Goal: Information Seeking & Learning: Learn about a topic

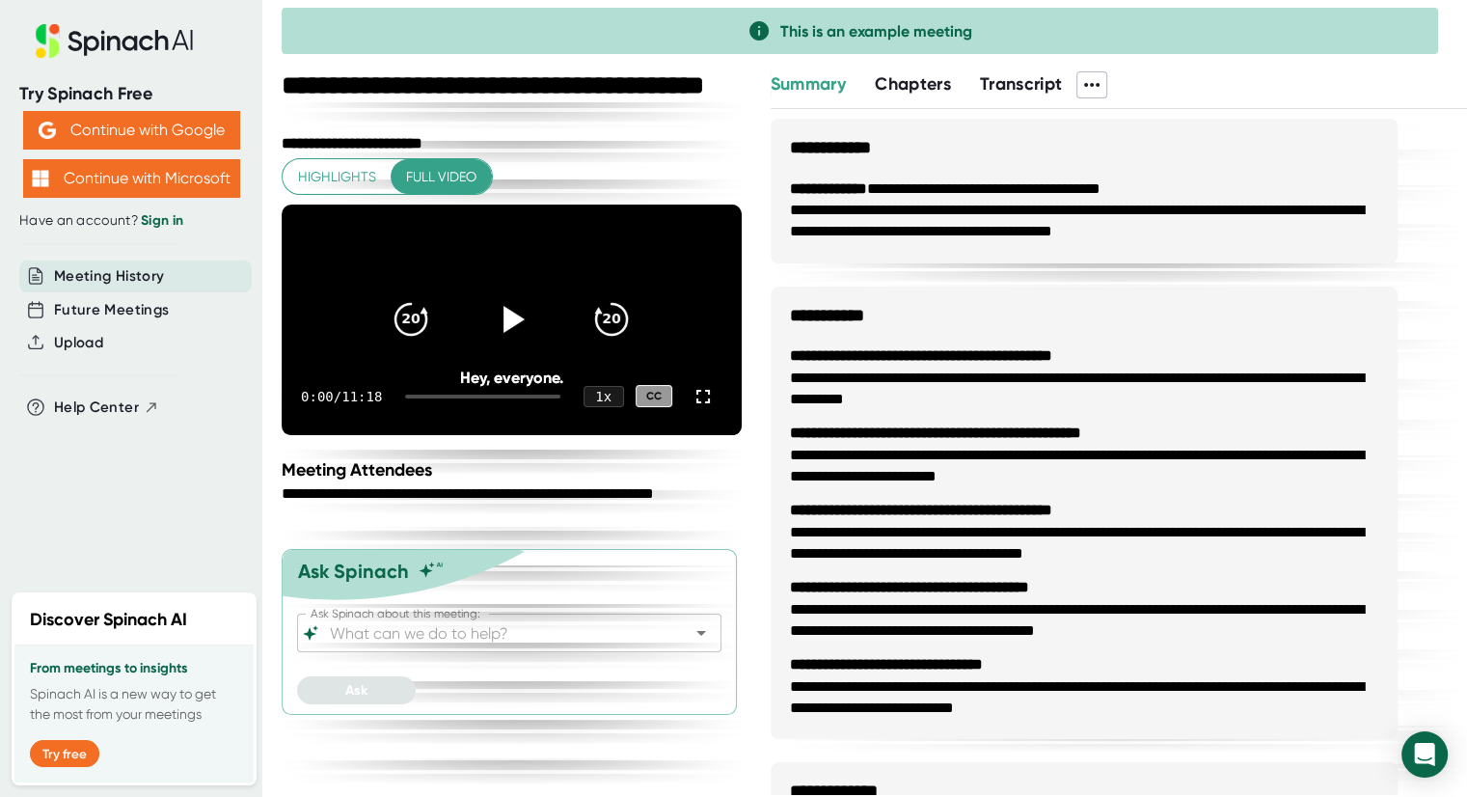
click at [333, 172] on span "Highlights" at bounding box center [337, 177] width 78 height 24
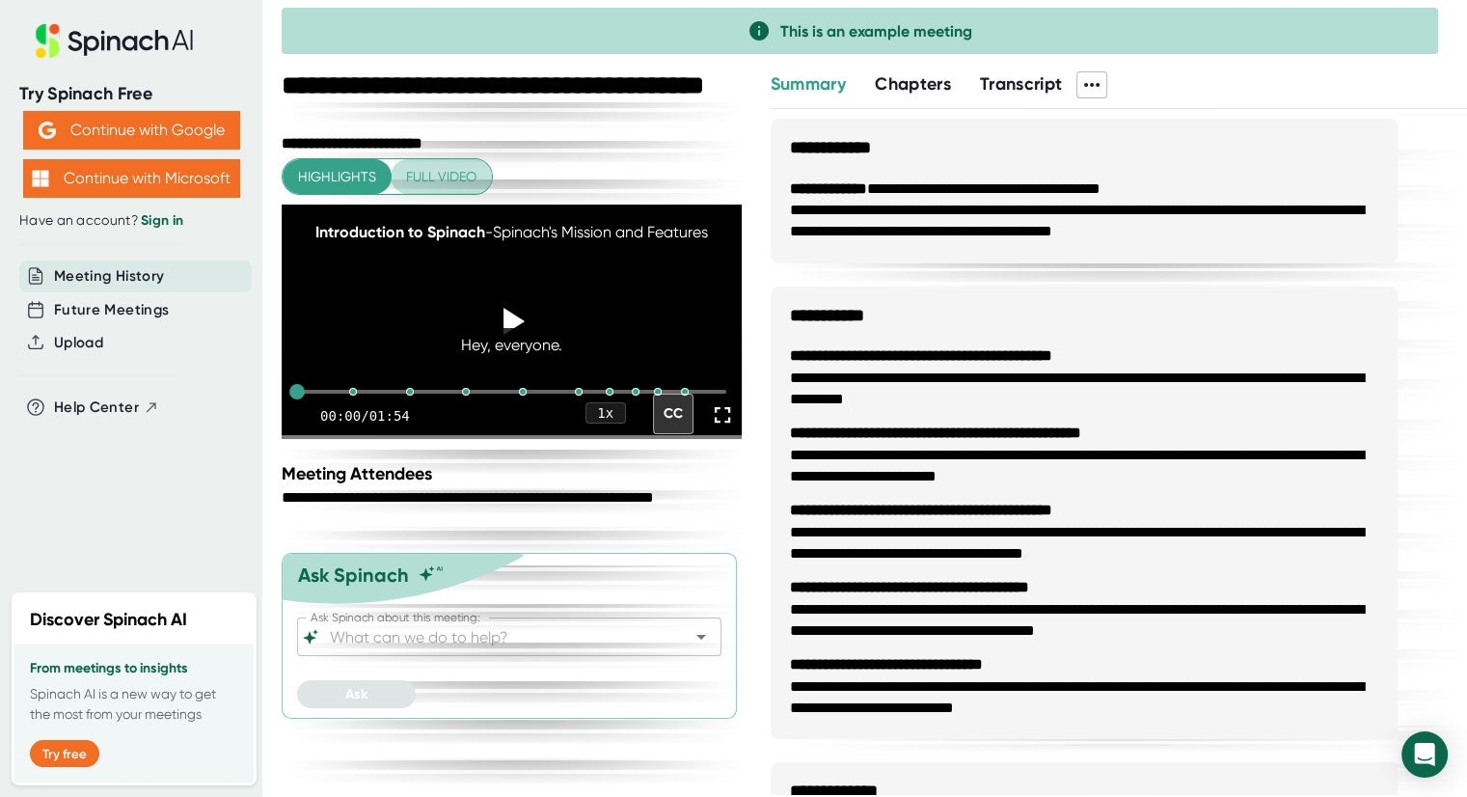
click at [451, 178] on span "Full video" at bounding box center [441, 177] width 70 height 24
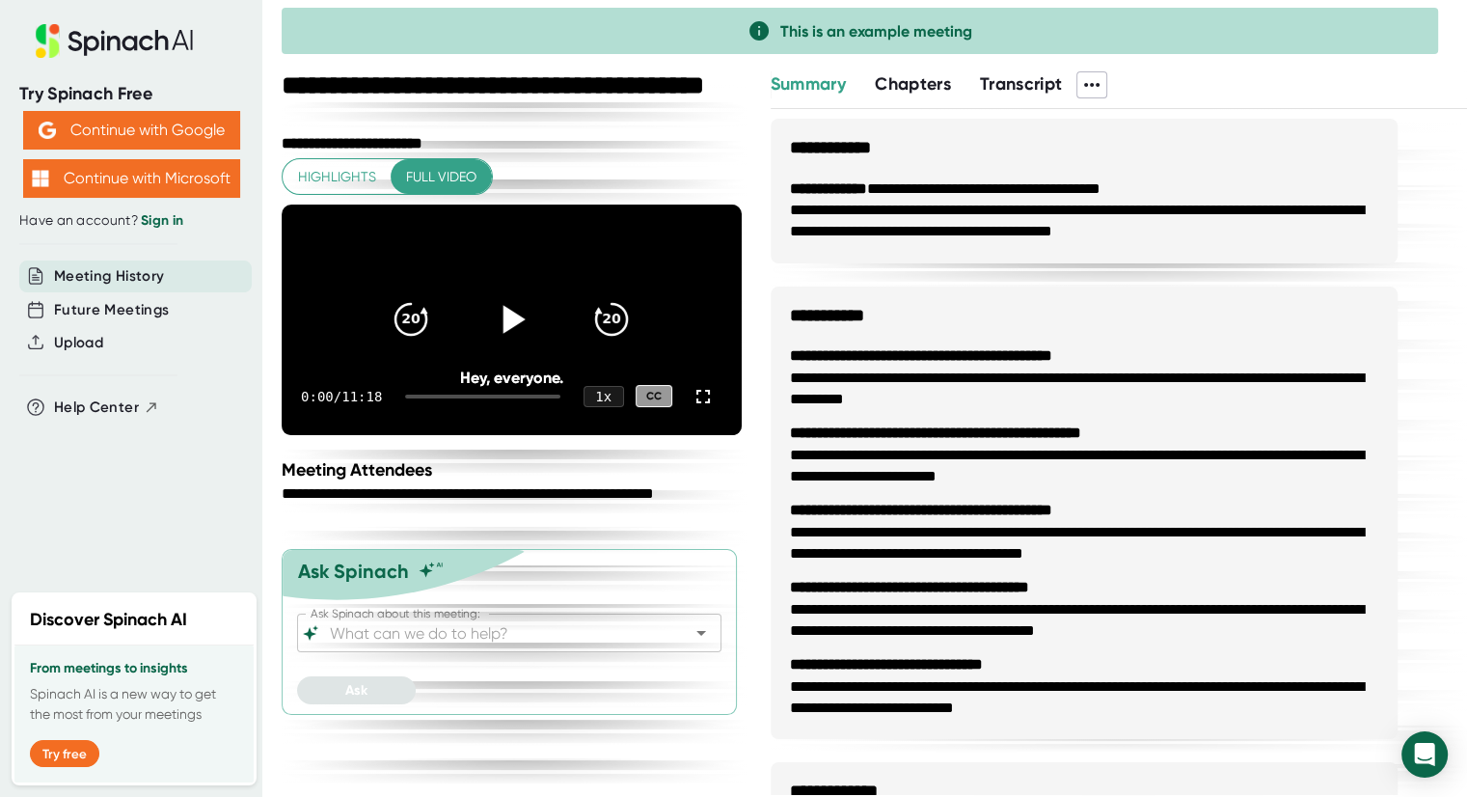
click at [509, 325] on icon at bounding box center [515, 320] width 22 height 28
click at [531, 329] on icon at bounding box center [511, 319] width 48 height 48
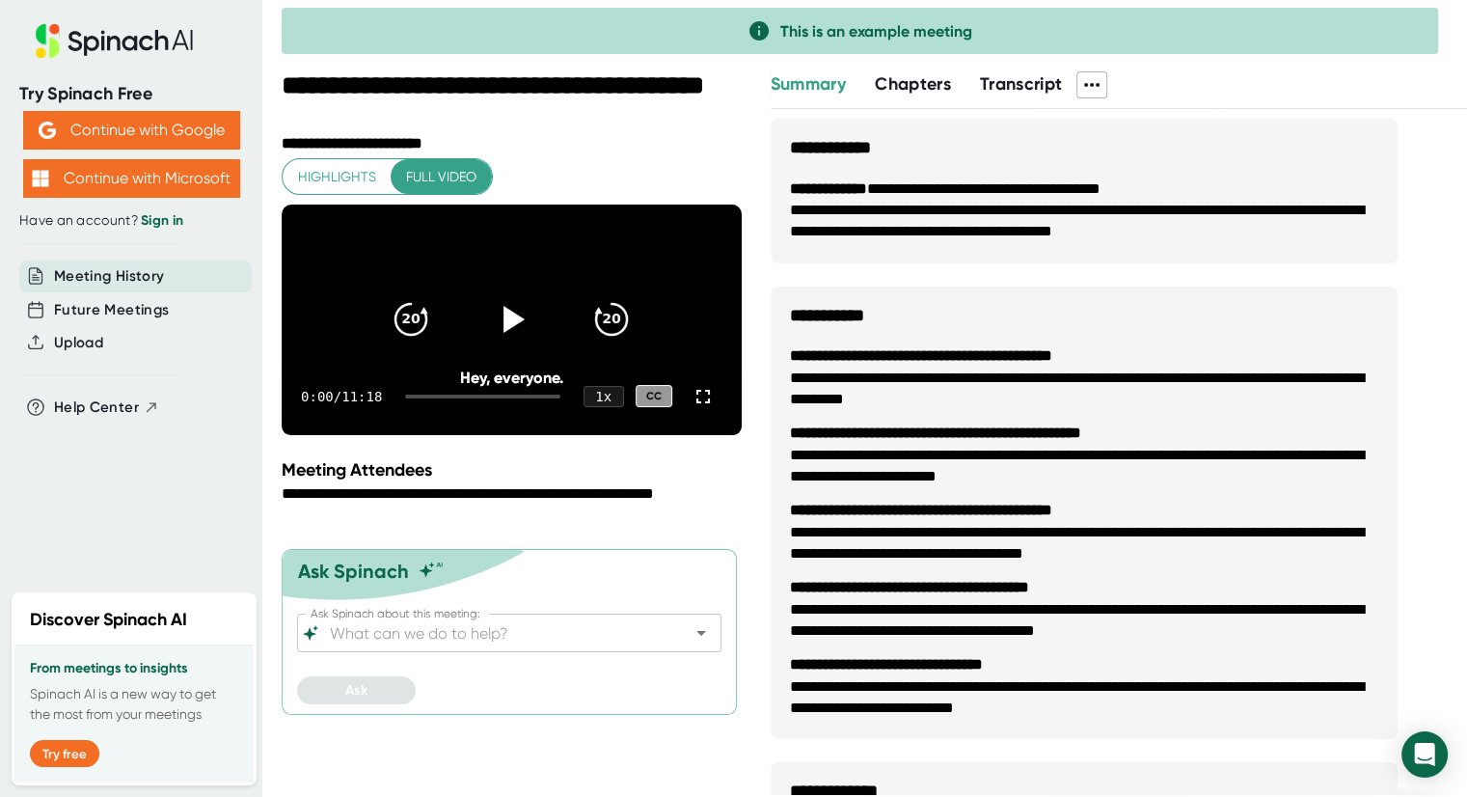
click at [915, 40] on span "This is an example meeting" at bounding box center [877, 31] width 192 height 18
click at [186, 173] on button "Continue with Microsoft" at bounding box center [131, 178] width 217 height 39
